Goal: Navigation & Orientation: Find specific page/section

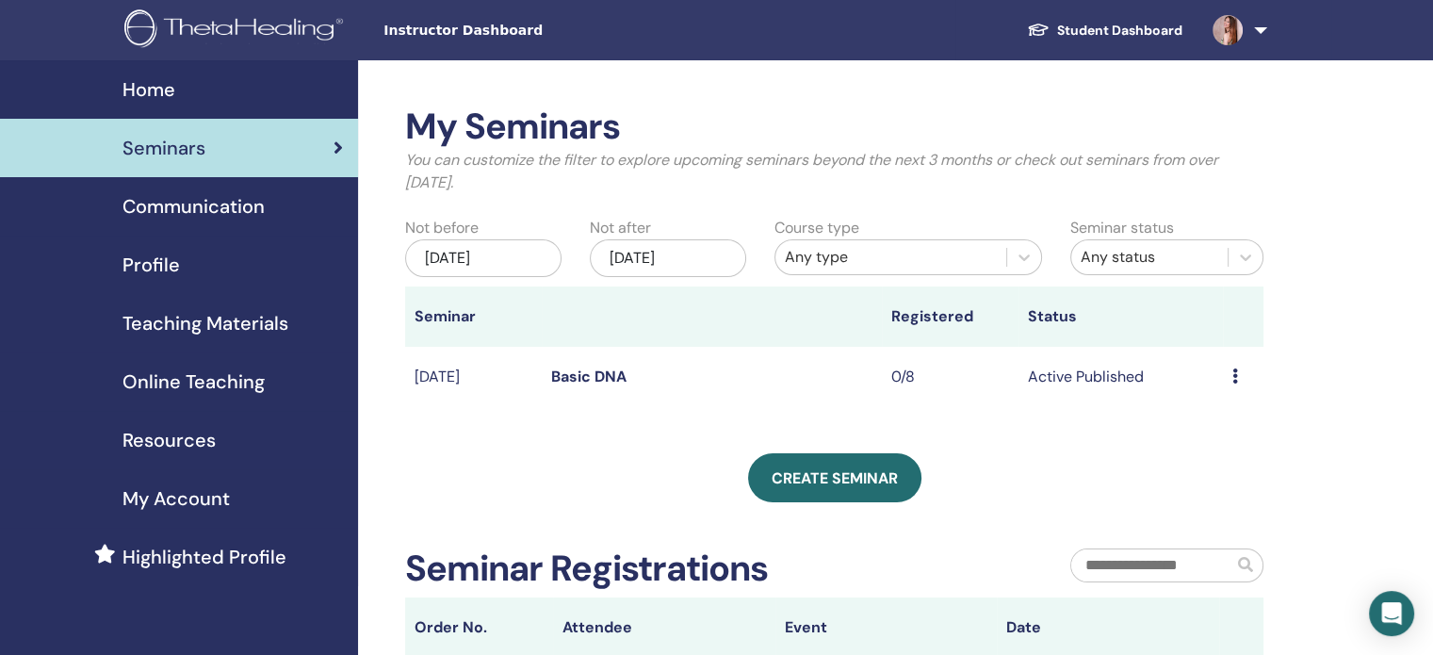
click at [147, 268] on span "Profile" at bounding box center [150, 265] width 57 height 28
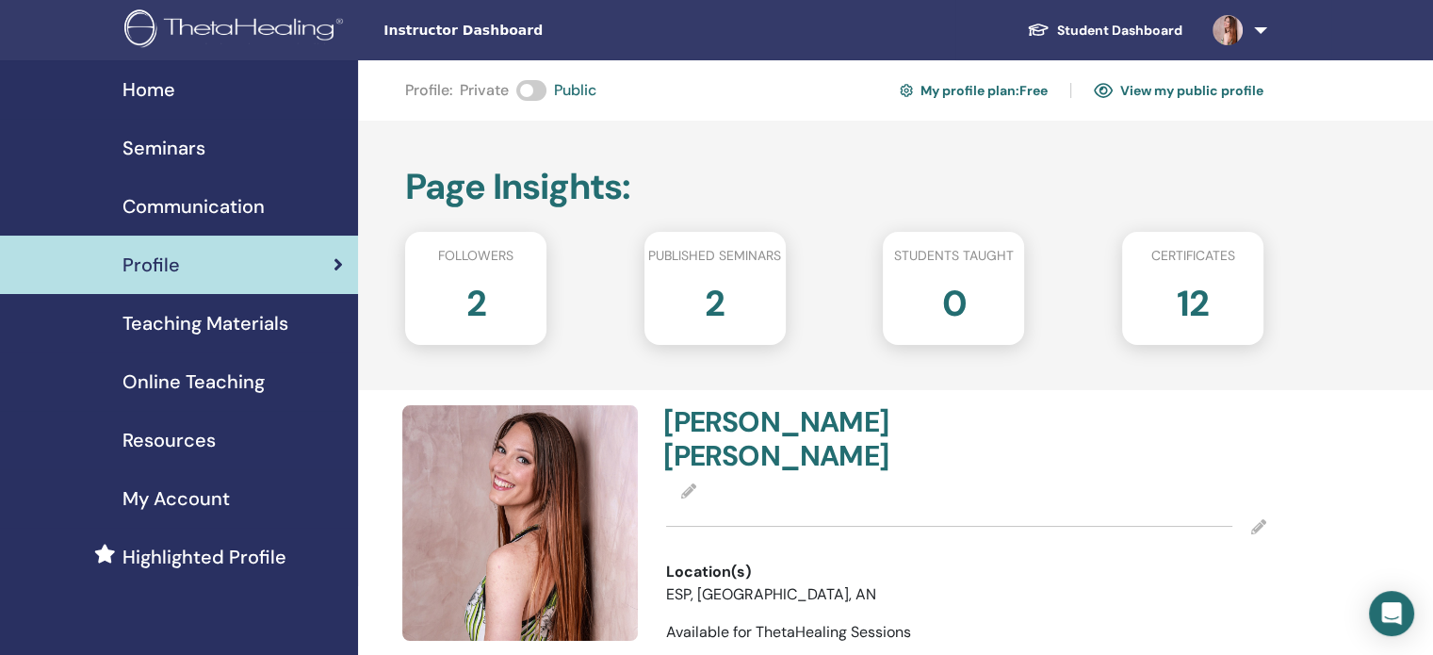
click at [479, 301] on h2 "2" at bounding box center [476, 299] width 20 height 53
click at [703, 294] on div "2" at bounding box center [715, 310] width 170 height 75
click at [686, 300] on div "2" at bounding box center [715, 310] width 170 height 75
click at [211, 386] on span "Online Teaching" at bounding box center [193, 381] width 142 height 28
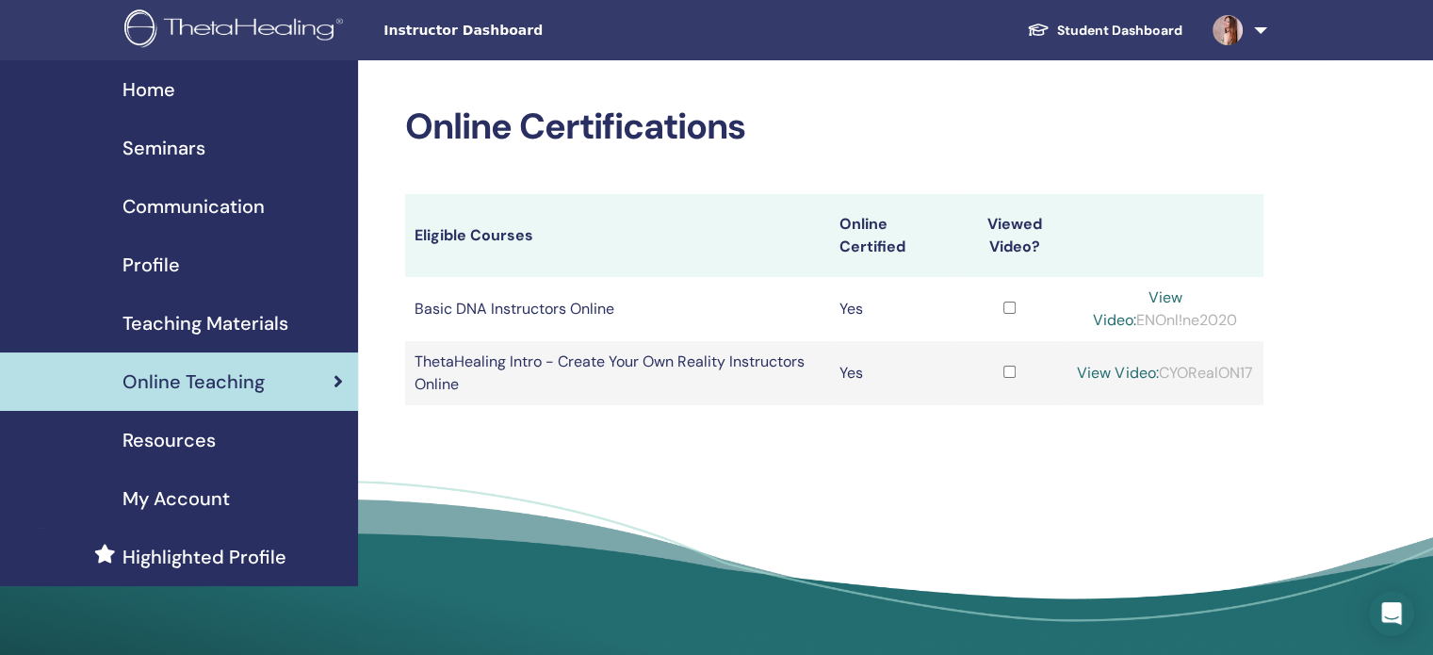
click at [150, 84] on span "Home" at bounding box center [148, 89] width 53 height 28
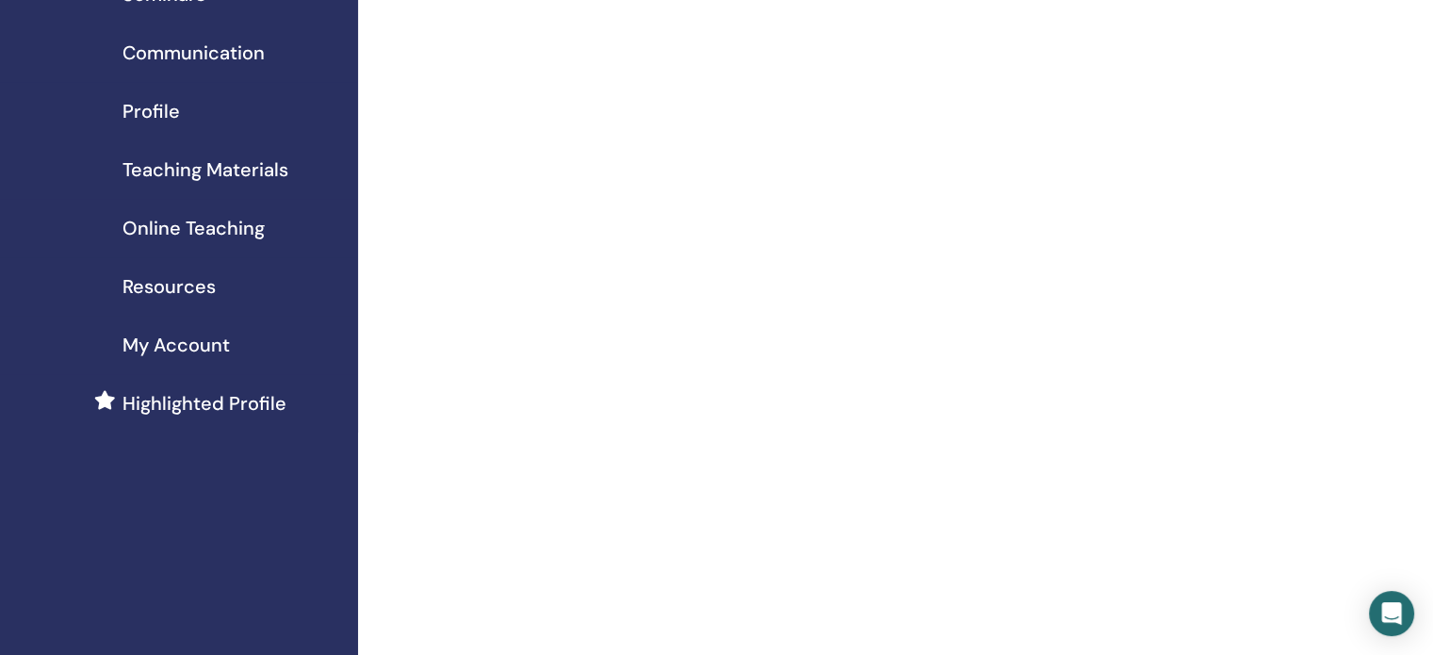
scroll to position [154, 0]
click at [141, 113] on span "Profile" at bounding box center [150, 110] width 57 height 28
click at [186, 57] on span "Communication" at bounding box center [193, 52] width 142 height 28
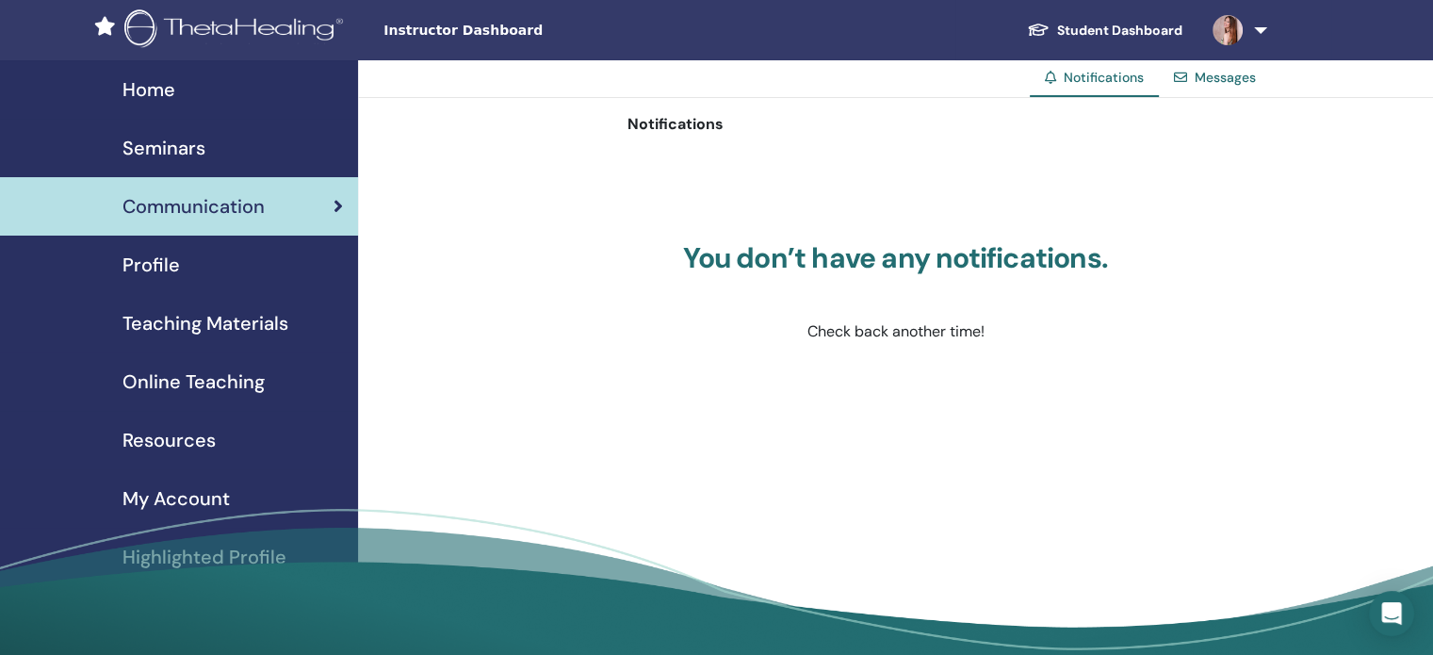
click at [1208, 75] on link "Messages" at bounding box center [1224, 77] width 61 height 17
